Goal: Navigation & Orientation: Find specific page/section

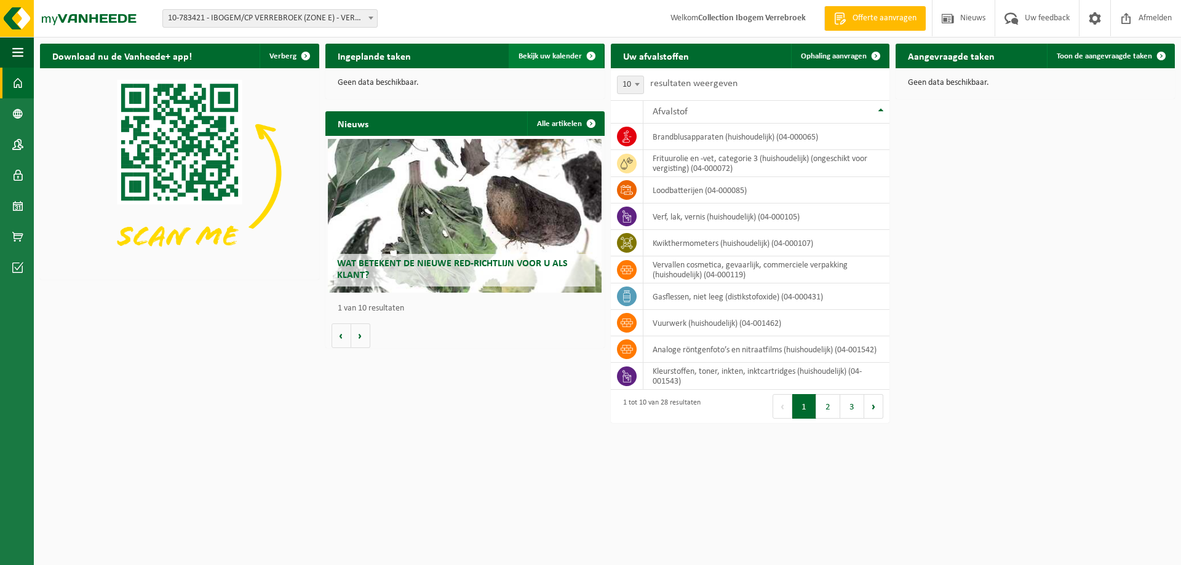
click at [552, 52] on span "Bekijk uw kalender" at bounding box center [549, 56] width 63 height 8
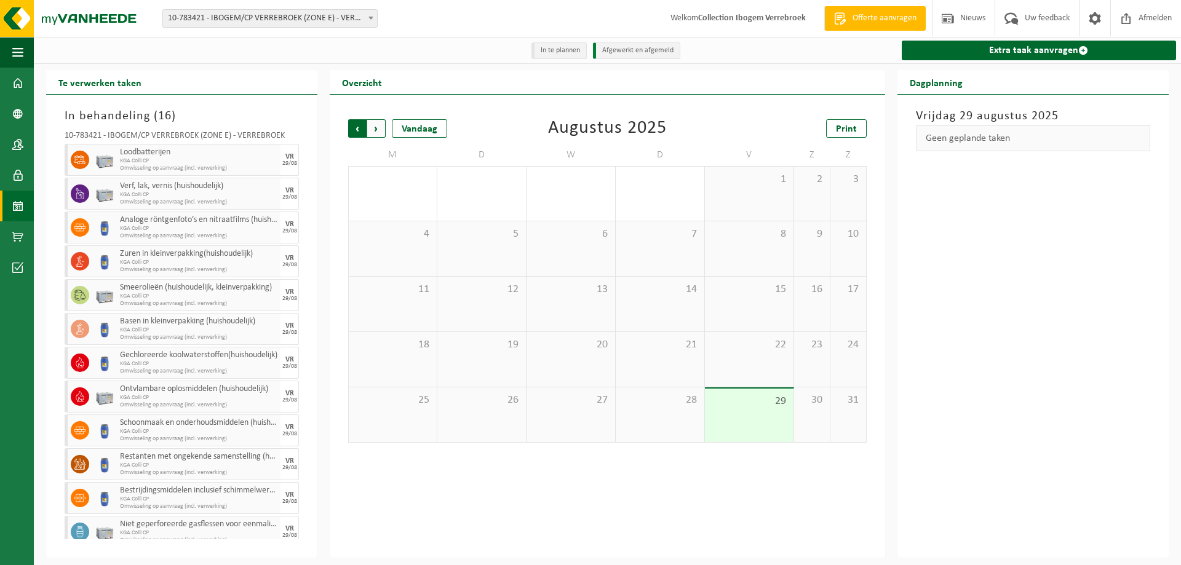
click at [376, 127] on span "Volgende" at bounding box center [376, 128] width 18 height 18
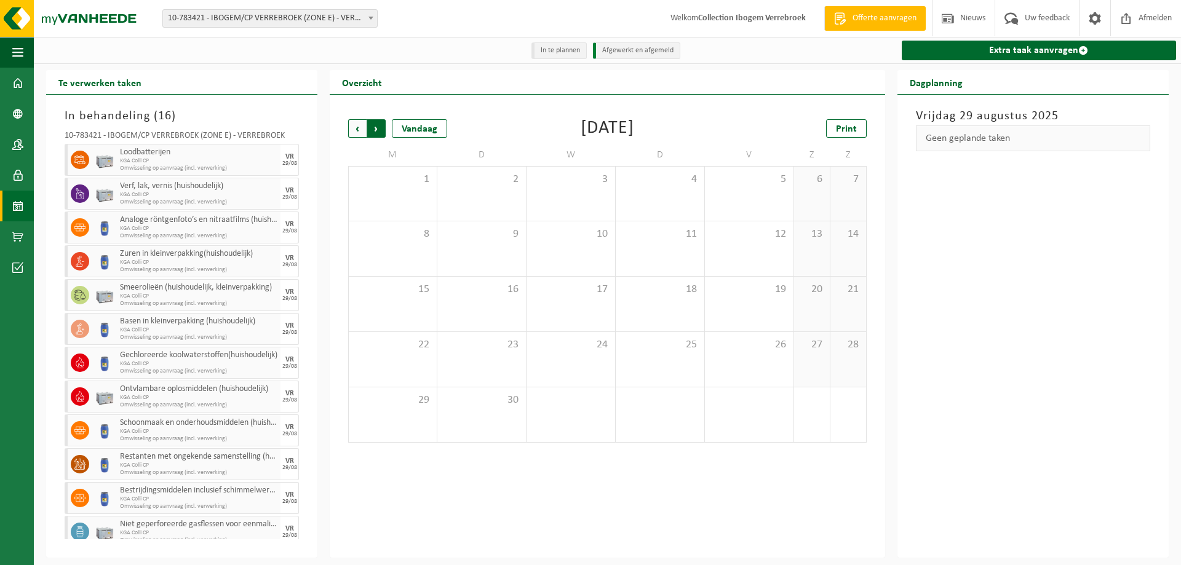
click at [354, 133] on span "Vorige" at bounding box center [357, 128] width 18 height 18
